Goal: Communication & Community: Ask a question

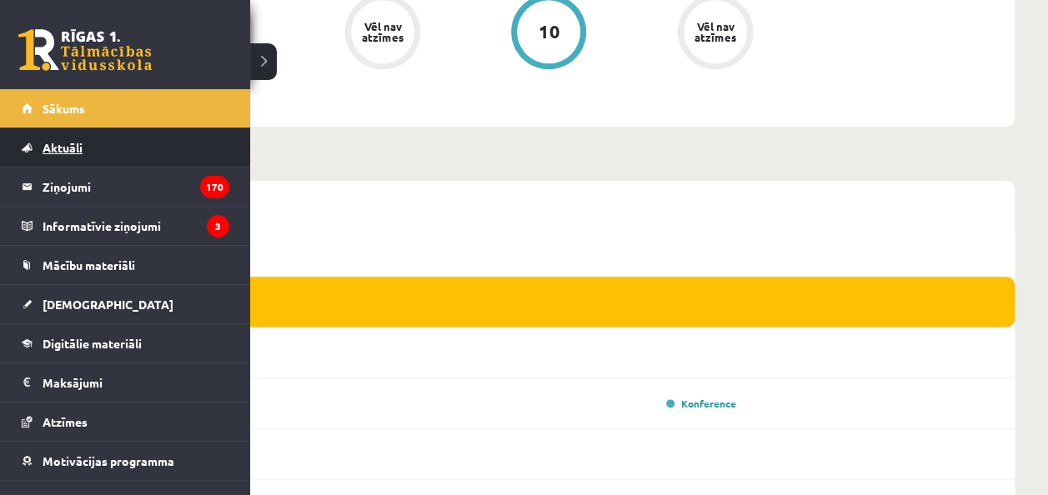
scroll to position [866, 0]
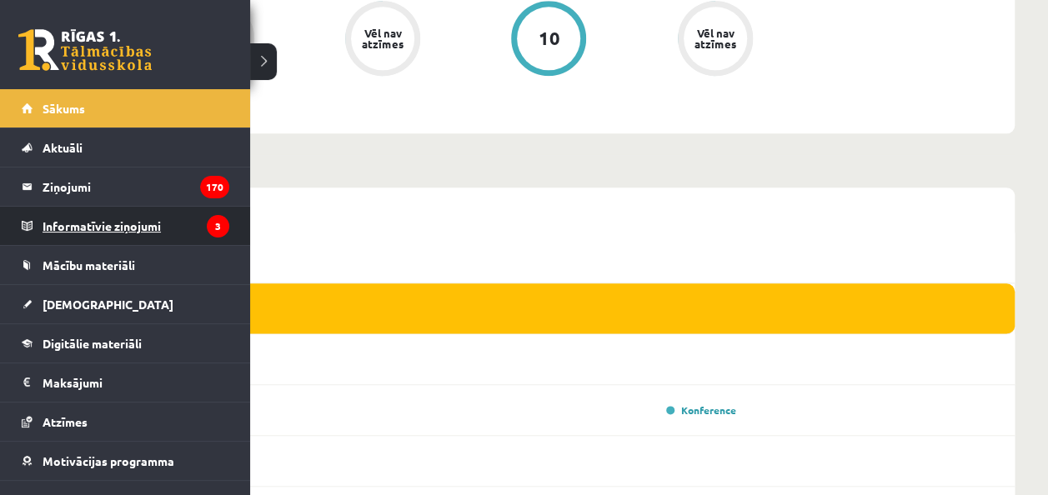
click at [100, 232] on legend "Informatīvie ziņojumi 3" at bounding box center [136, 226] width 187 height 38
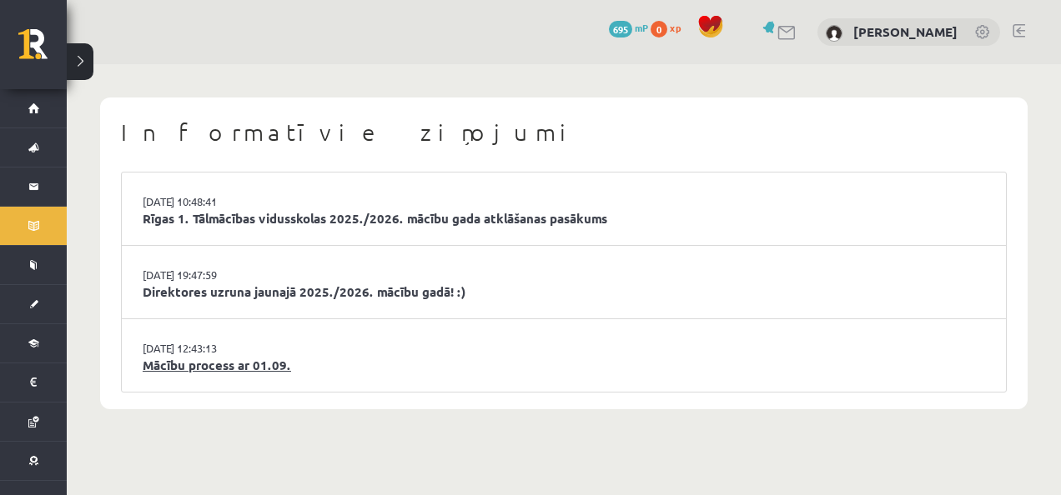
click at [270, 369] on link "Mācību process ar 01.09." at bounding box center [564, 365] width 842 height 19
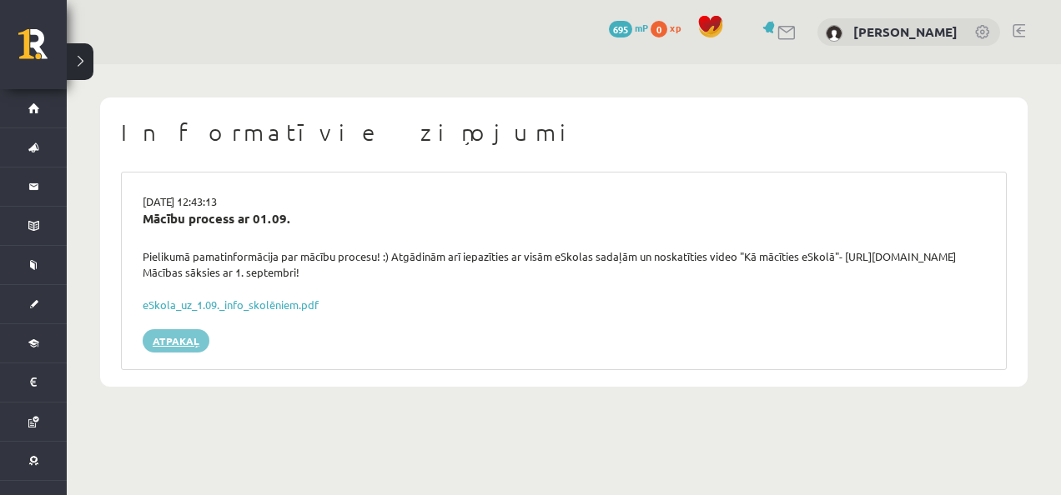
click at [172, 341] on link "Atpakaļ" at bounding box center [176, 340] width 67 height 23
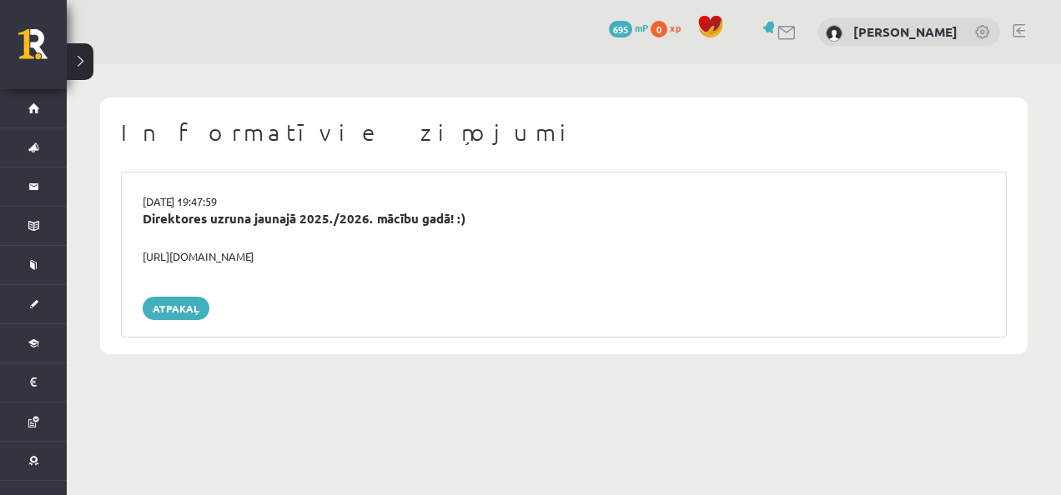
click at [274, 259] on div "29.08.2025 19:47:59 Direktores uzruna jaunajā 2025./2026. mācību gadā! :) https…" at bounding box center [564, 255] width 886 height 166
click at [274, 257] on div "https://youtube.com/shorts/lM8RsWyzCn4" at bounding box center [563, 257] width 867 height 17
click at [334, 137] on h1 "Informatīvie ziņojumi" at bounding box center [564, 132] width 886 height 28
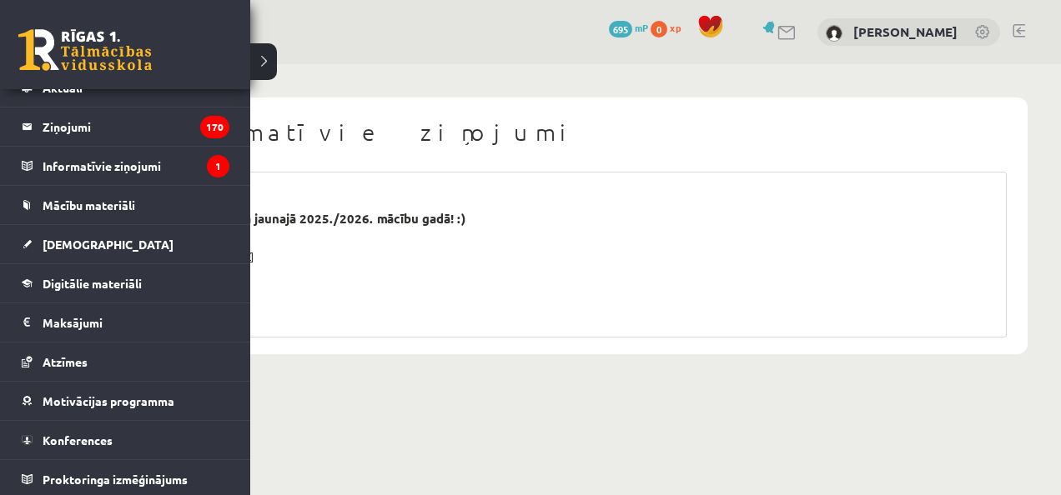
scroll to position [47, 0]
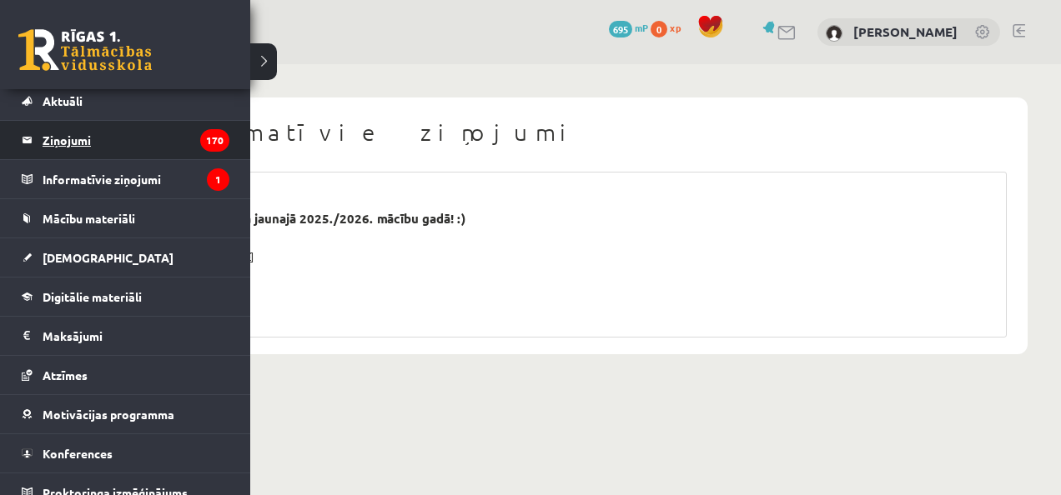
click at [37, 143] on link "Ziņojumi 170" at bounding box center [126, 140] width 208 height 38
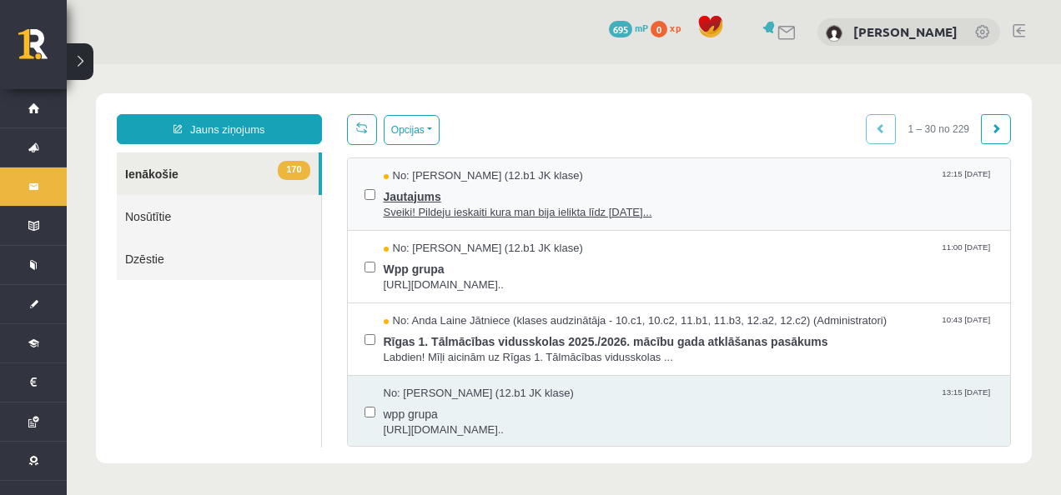
click at [550, 217] on span "Sveiki! Pildeju ieskaiti kura man bija ielikta līdz 15.09.25..." at bounding box center [689, 213] width 610 height 16
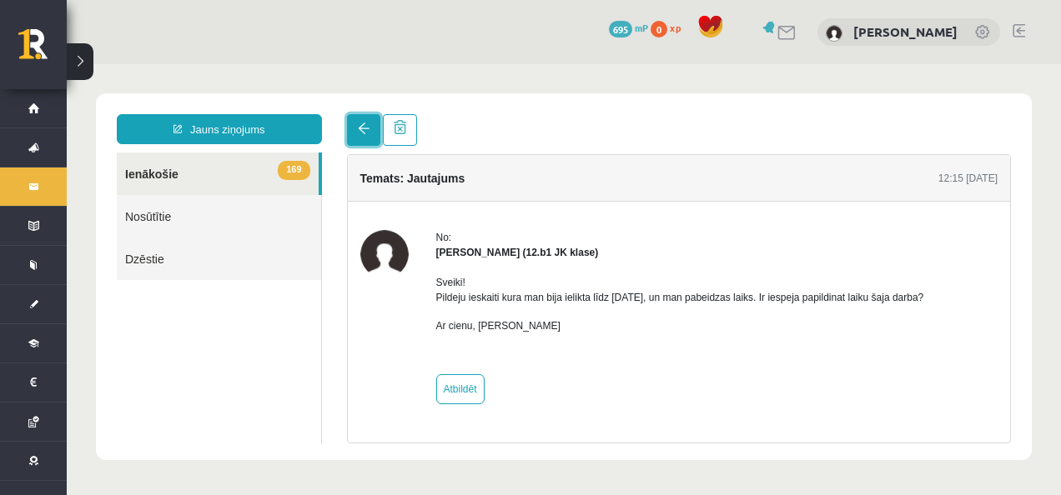
click at [359, 138] on link at bounding box center [363, 130] width 33 height 32
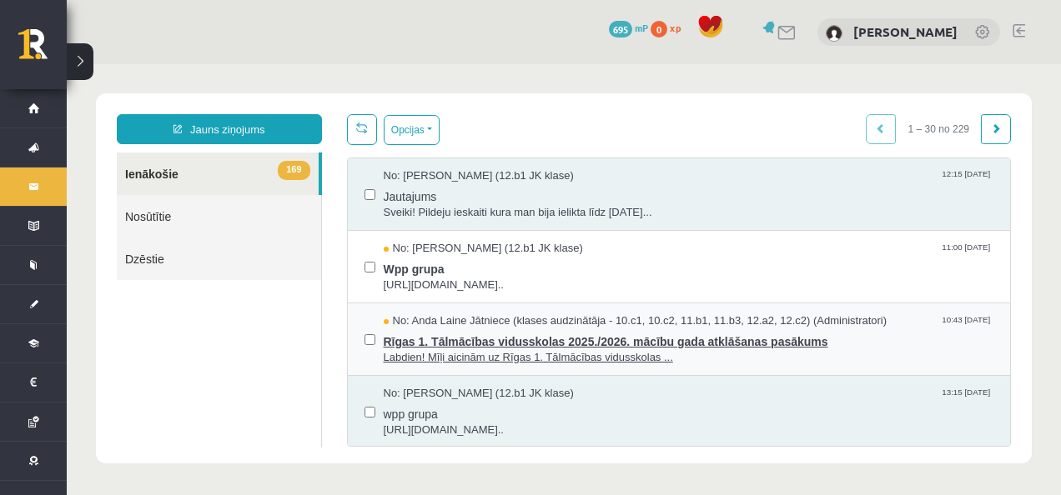
click at [539, 354] on span "Labdien! Mīļi aicinām uz Rīgas 1. Tālmācības vidusskolas ..." at bounding box center [689, 358] width 610 height 16
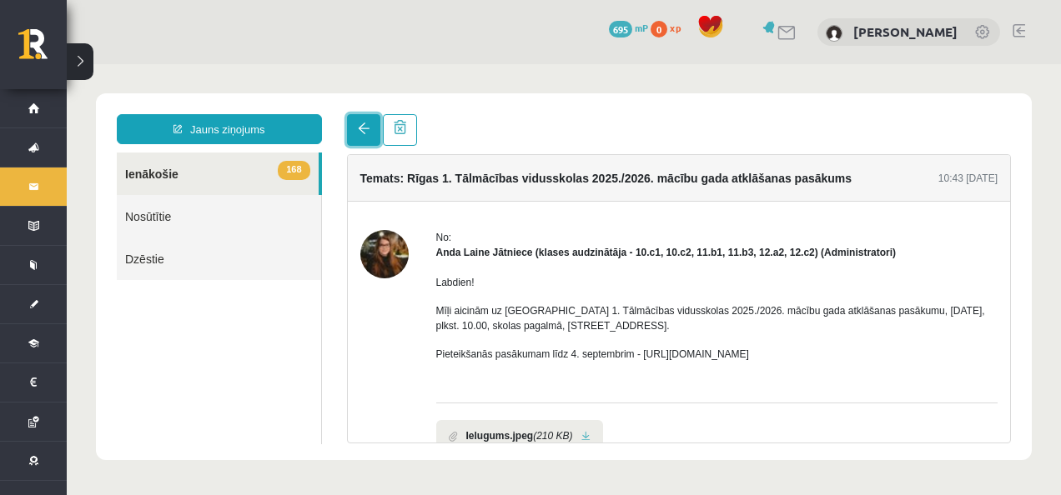
click at [359, 133] on span at bounding box center [364, 129] width 12 height 12
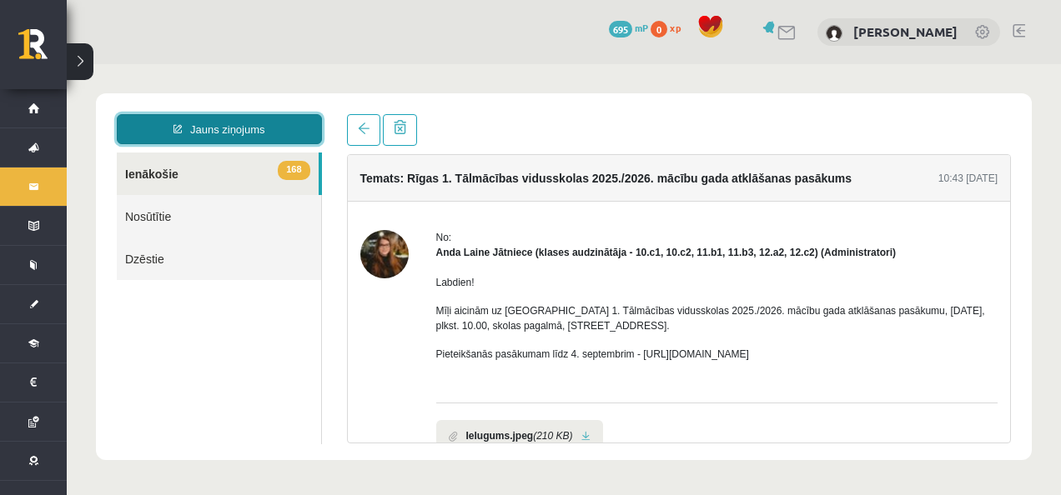
click at [260, 129] on link "Jauns ziņojums" at bounding box center [219, 129] width 205 height 30
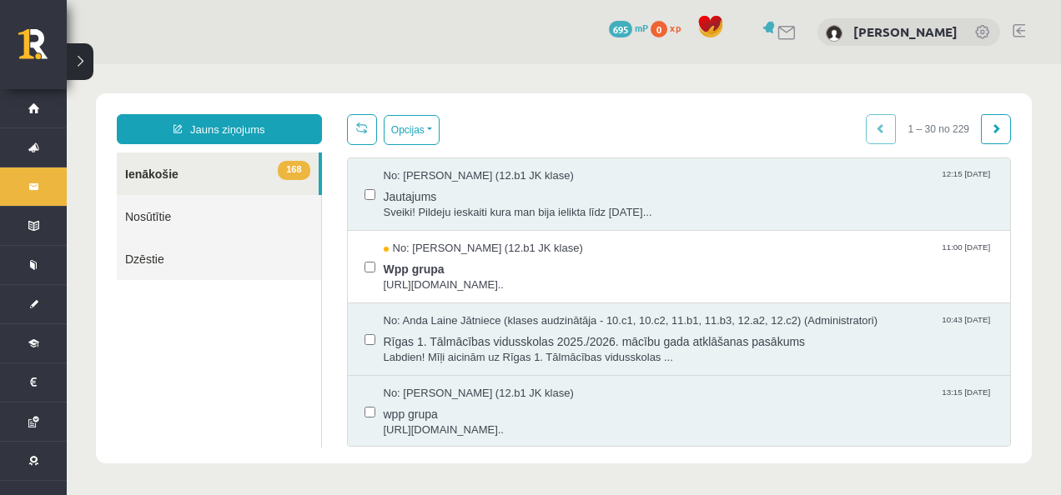
click at [364, 204] on div at bounding box center [369, 194] width 11 height 52
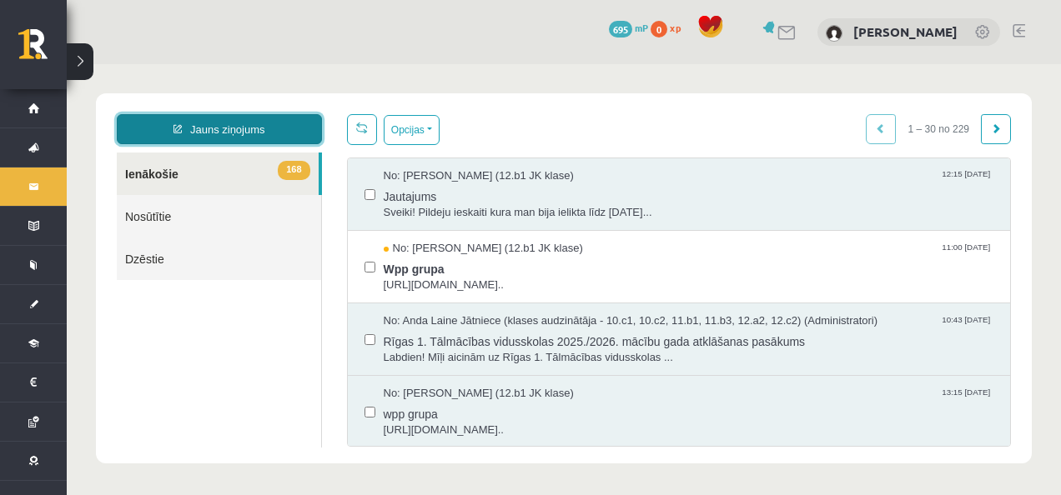
click at [276, 135] on link "Jauns ziņojums" at bounding box center [219, 129] width 205 height 30
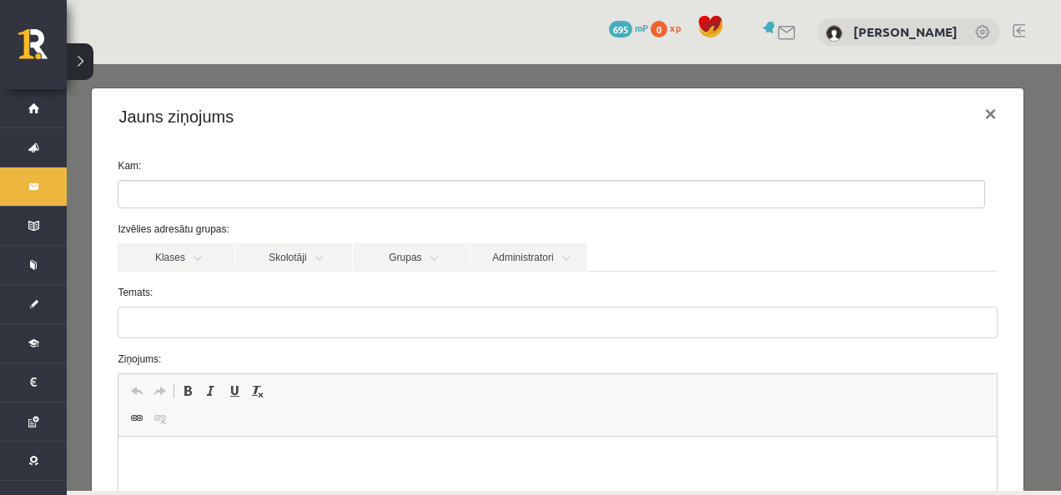
click at [316, 220] on form "Kam: Izvēlies adresātu grupas: Klases Skolotāji Grupas Administratori 12.b1 JK …" at bounding box center [557, 420] width 904 height 524
click at [312, 202] on ul at bounding box center [551, 194] width 866 height 27
click at [565, 260] on link "Administratori" at bounding box center [528, 258] width 117 height 28
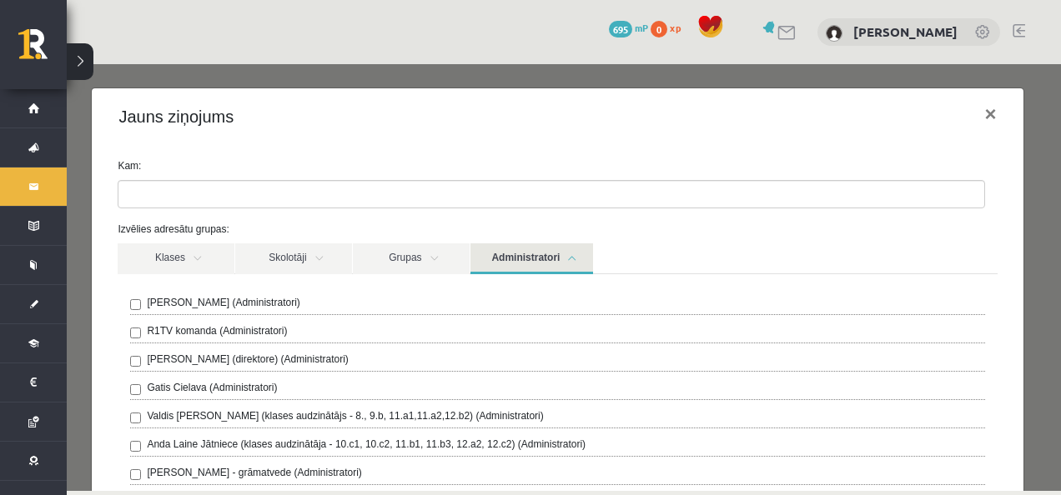
click at [132, 325] on div "R1TV komanda (Administratori)" at bounding box center [557, 334] width 854 height 20
click at [673, 222] on label "Izvēlies adresātu grupas:" at bounding box center [557, 229] width 904 height 15
click at [565, 261] on link "Administratori" at bounding box center [531, 259] width 123 height 31
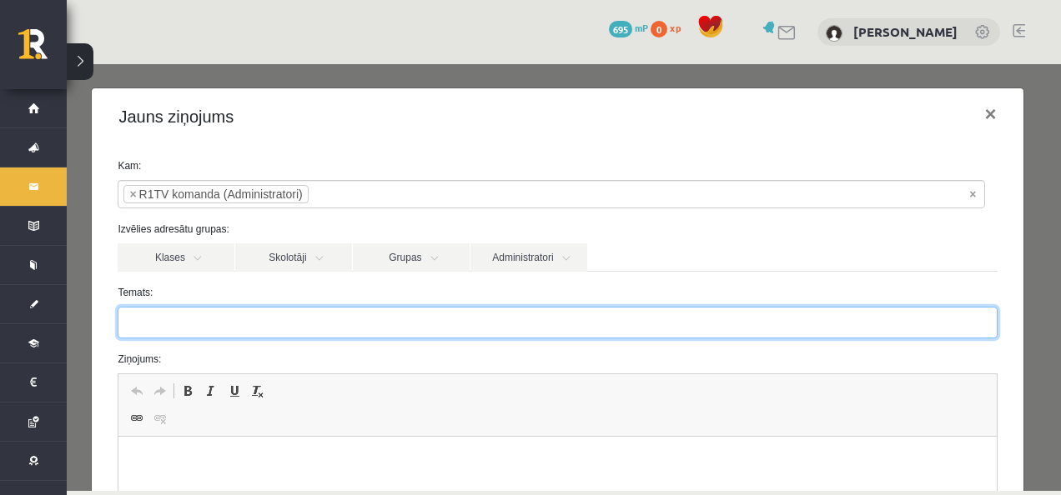
click at [218, 324] on input "Temats:" at bounding box center [557, 323] width 879 height 32
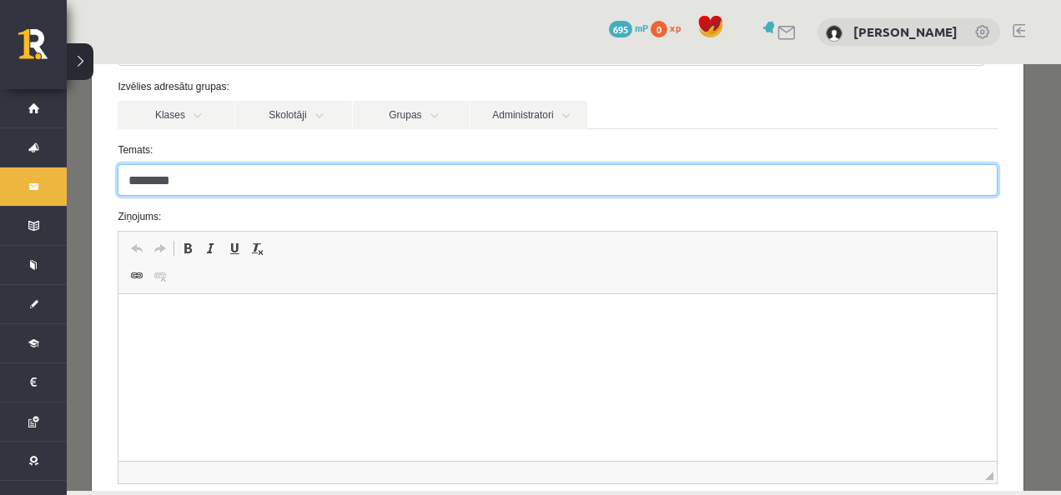
scroll to position [143, 0]
type input "********"
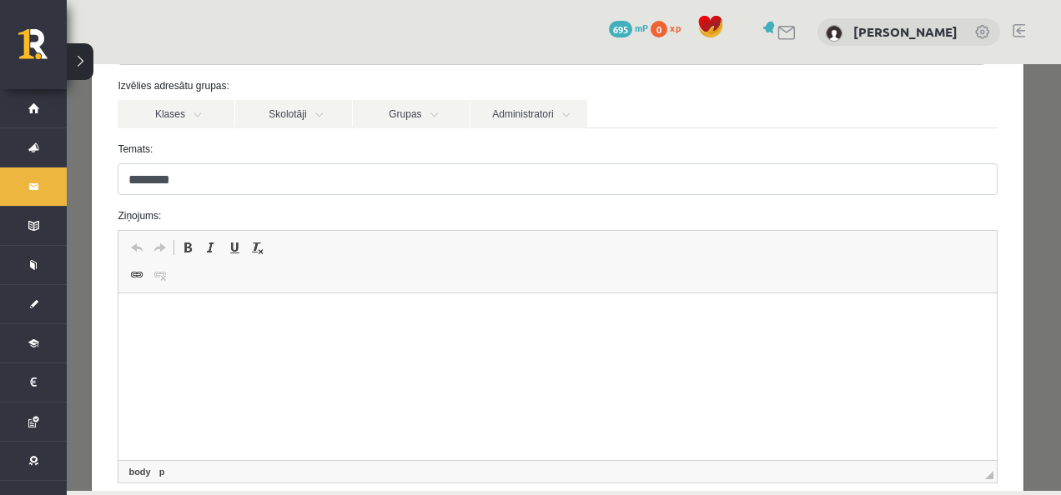
click at [199, 313] on p "Bagātinātā teksta redaktors, wiswyg-editor-47363789721360-1756818912-26" at bounding box center [557, 319] width 844 height 18
click at [374, 317] on p "**********" at bounding box center [551, 319] width 833 height 18
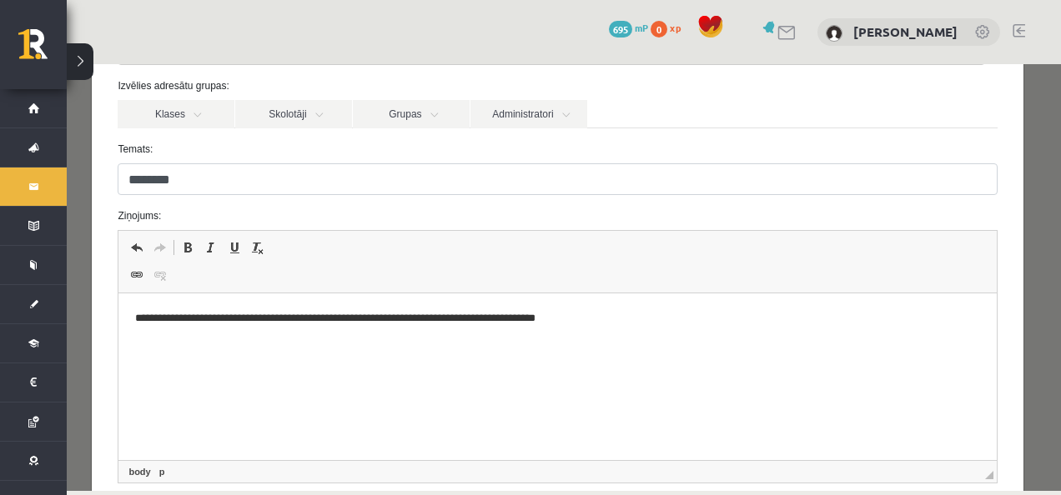
scroll to position [309, 0]
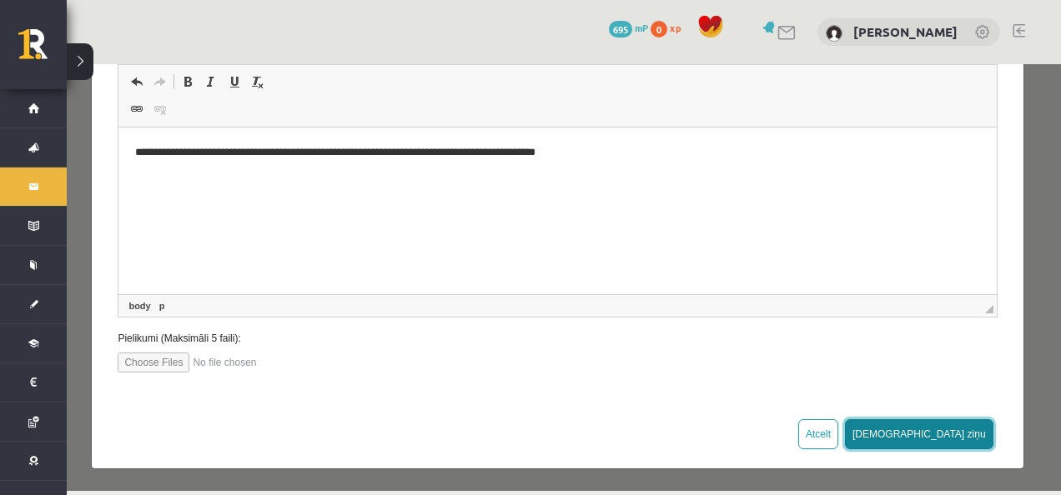
click at [952, 435] on button "[DEMOGRAPHIC_DATA] ziņu" at bounding box center [919, 434] width 148 height 30
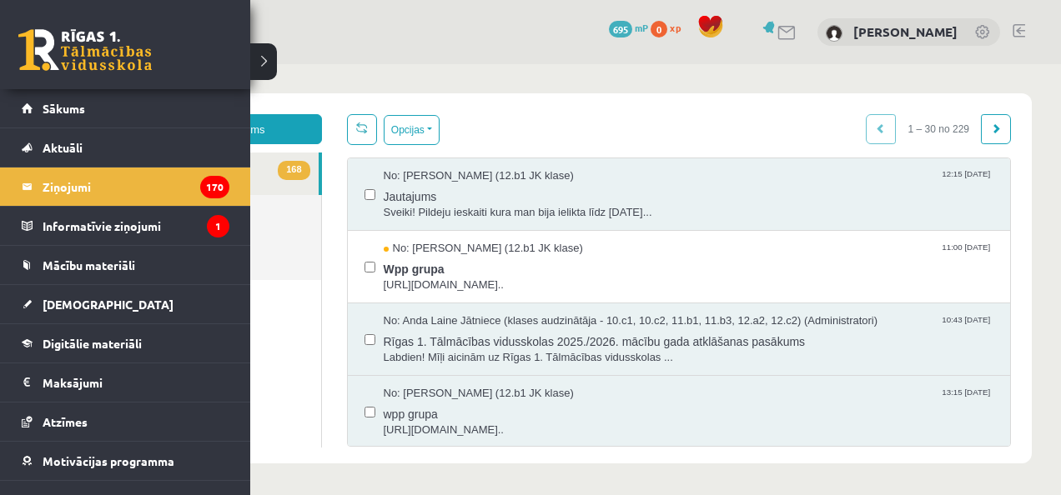
scroll to position [0, 0]
click at [47, 112] on span "Sākums" at bounding box center [64, 108] width 43 height 15
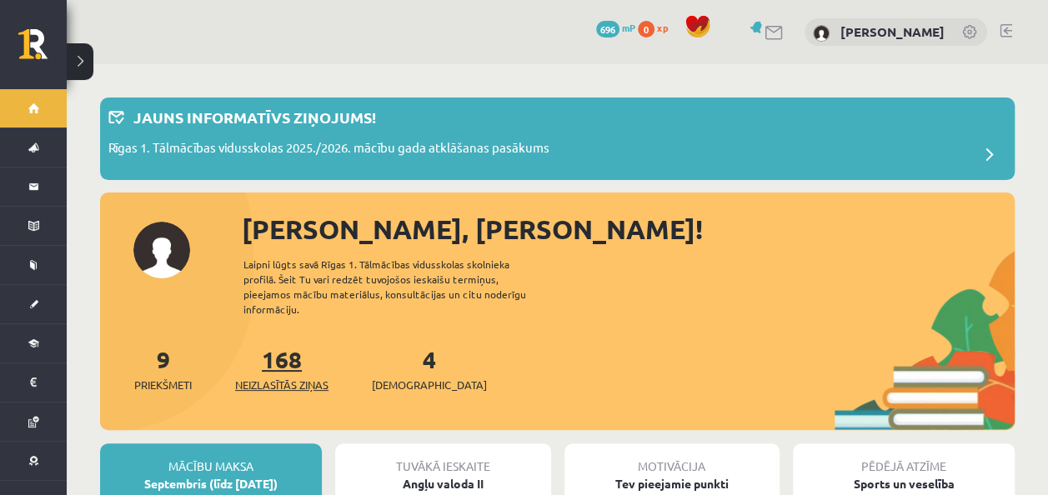
click at [264, 377] on span "Neizlasītās ziņas" at bounding box center [281, 385] width 93 height 17
